Goal: Task Accomplishment & Management: Use online tool/utility

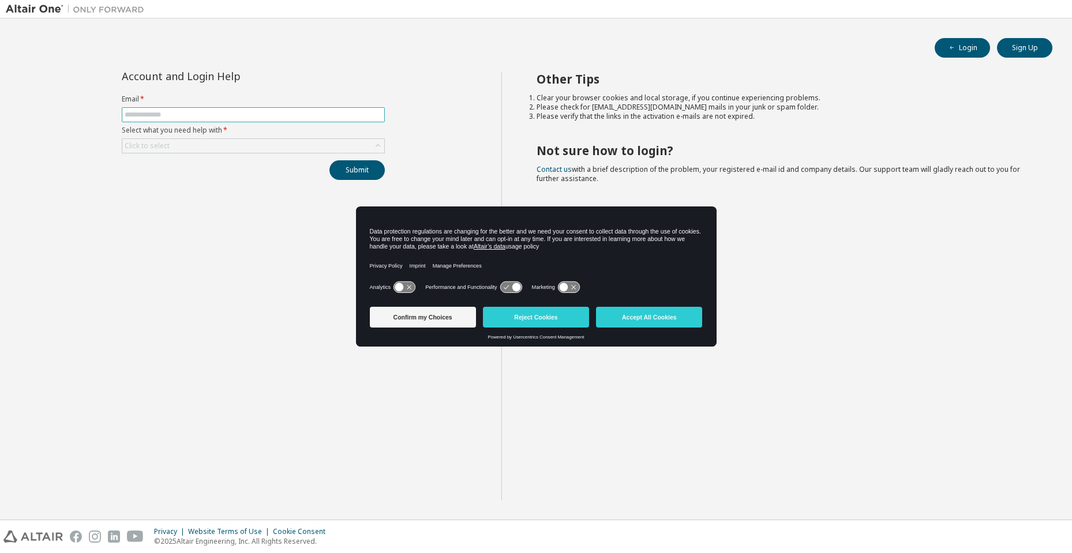
click at [159, 113] on input "text" at bounding box center [253, 114] width 257 height 9
click at [656, 319] on button "Accept All Cookies" at bounding box center [649, 317] width 106 height 21
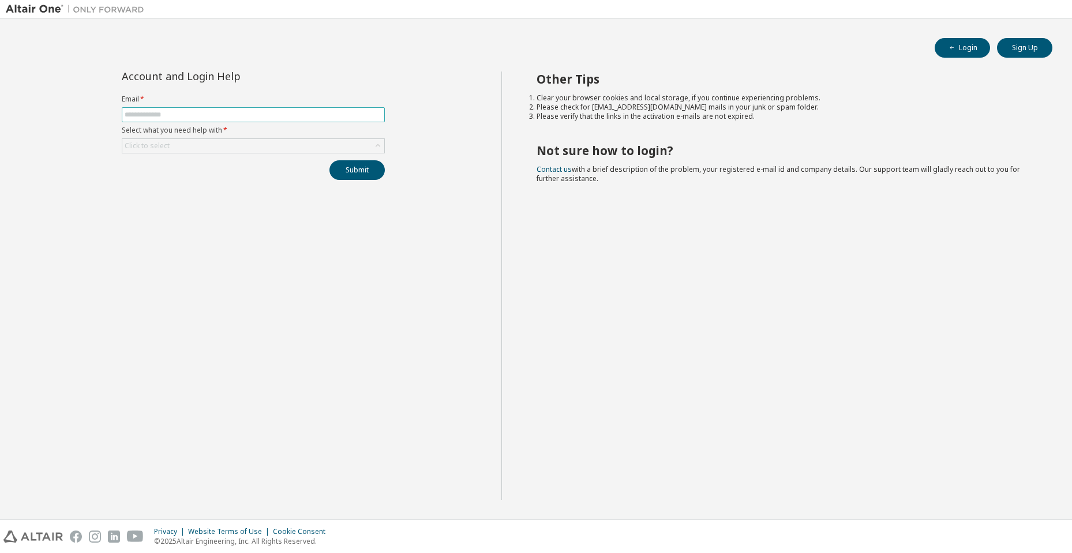
click at [209, 118] on input "text" at bounding box center [253, 114] width 257 height 9
type input "**********"
click at [197, 146] on div "Click to select" at bounding box center [253, 146] width 262 height 14
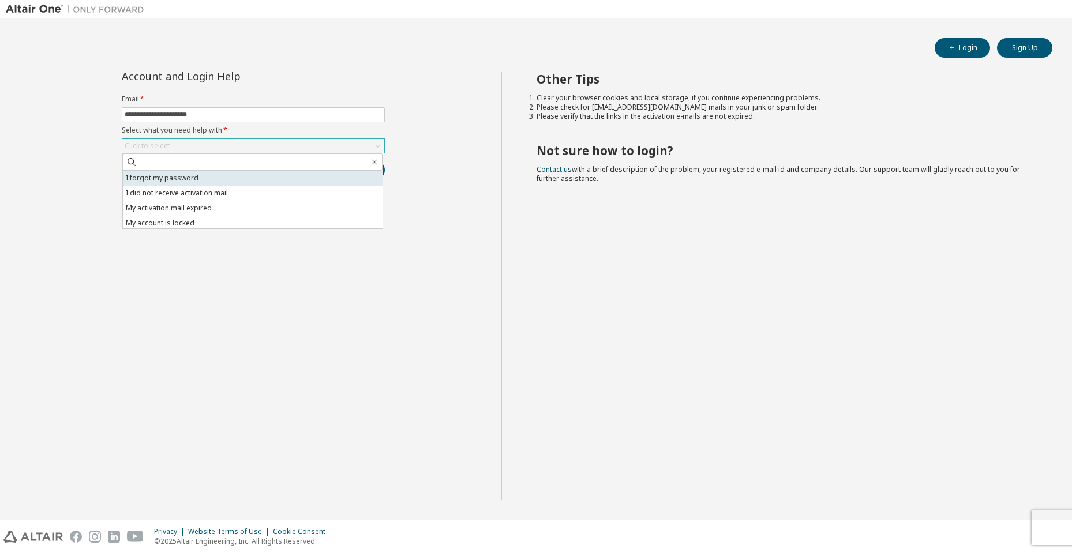
click at [190, 173] on li "I forgot my password" at bounding box center [253, 178] width 260 height 15
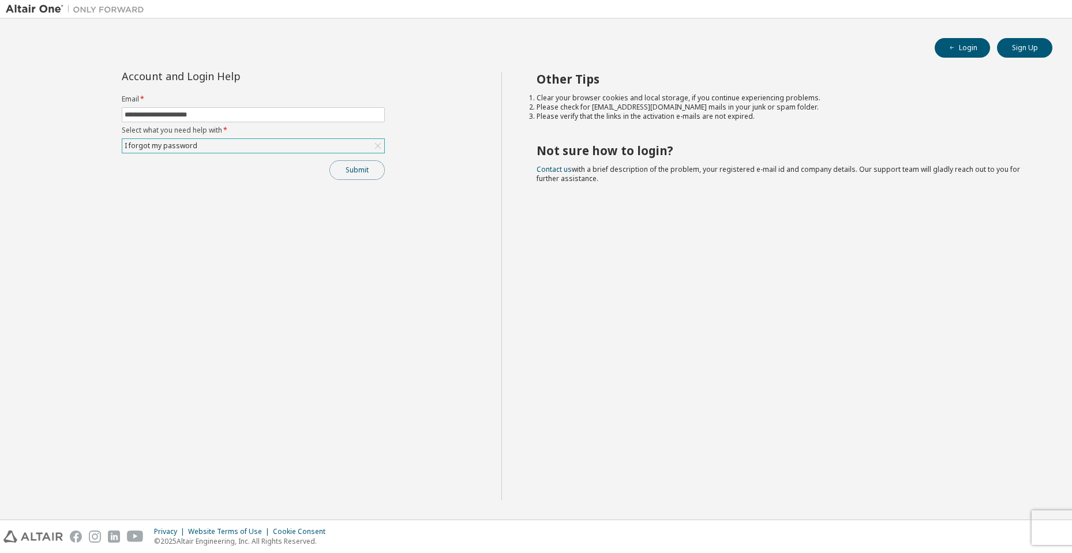
click at [368, 165] on button "Submit" at bounding box center [357, 170] width 55 height 20
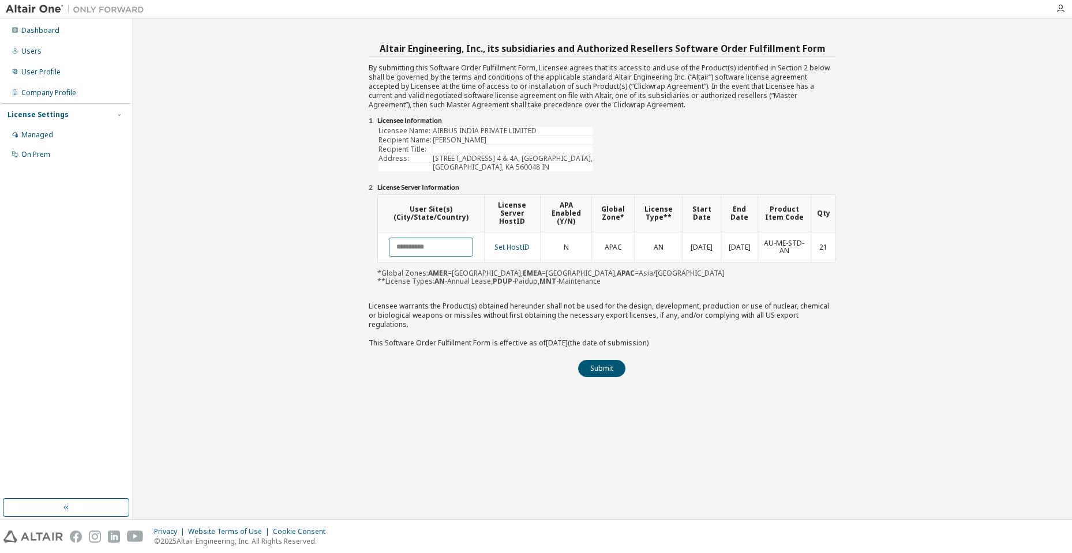
click at [452, 244] on input "text" at bounding box center [431, 247] width 84 height 19
click at [519, 250] on link "Set HostID" at bounding box center [512, 247] width 35 height 10
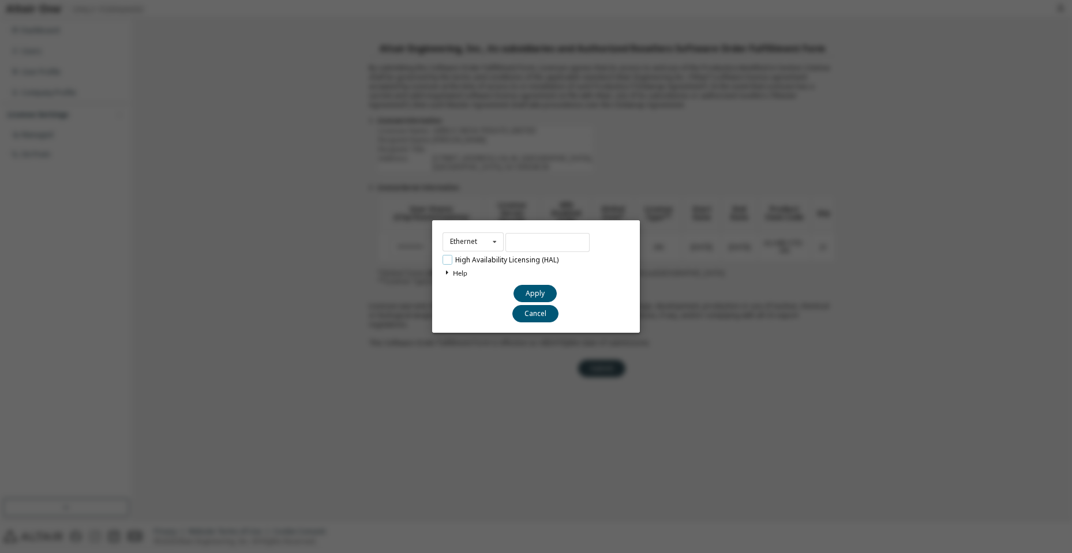
click at [466, 256] on label "High Availability Licensing (HAL)" at bounding box center [501, 260] width 116 height 10
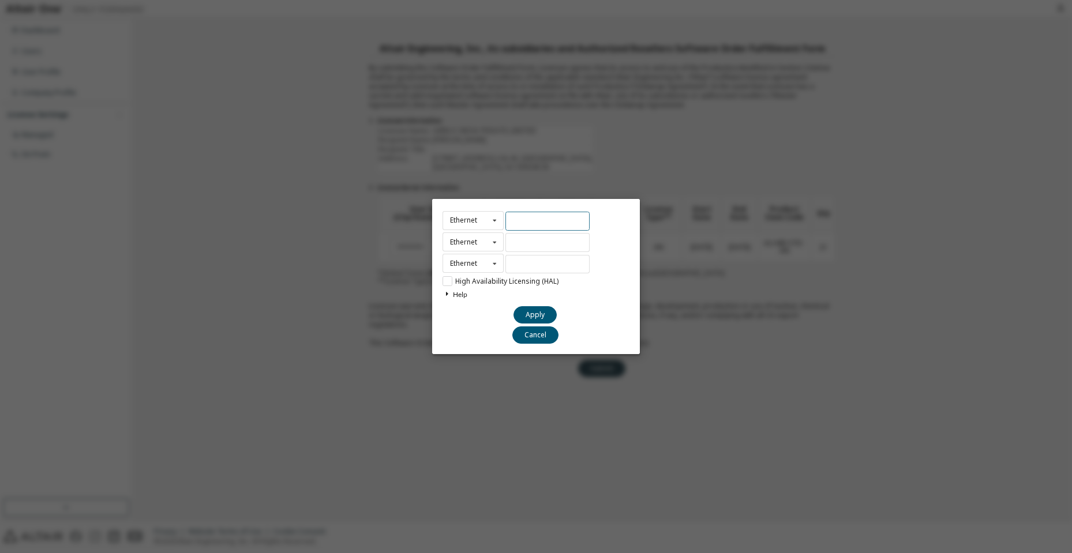
click at [524, 222] on input "text" at bounding box center [548, 221] width 84 height 19
